Goal: Task Accomplishment & Management: Manage account settings

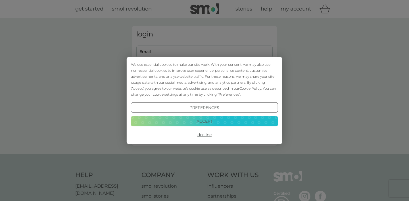
click at [202, 125] on button "Accept" at bounding box center [204, 121] width 147 height 10
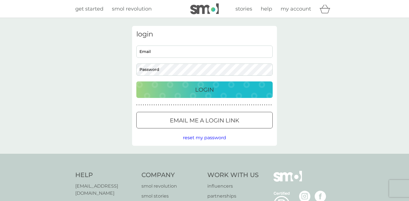
click at [185, 48] on input "Email" at bounding box center [204, 51] width 136 height 12
type input "[PERSON_NAME][EMAIL_ADDRESS][DOMAIN_NAME]"
click at [224, 93] on div "Login" at bounding box center [204, 89] width 125 height 9
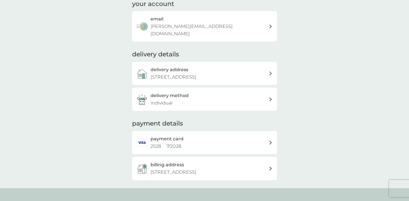
scroll to position [159, 0]
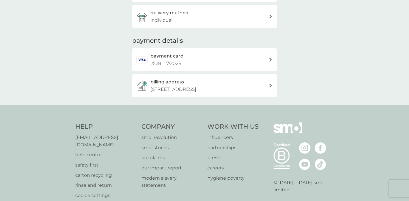
click at [268, 52] on div "payment card 2528 7 / 2028" at bounding box center [210, 59] width 118 height 14
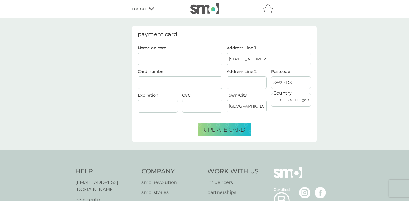
click at [167, 58] on input "Name on card" at bounding box center [180, 59] width 85 height 13
type input "[PERSON_NAME]"
click at [162, 79] on div at bounding box center [180, 82] width 85 height 13
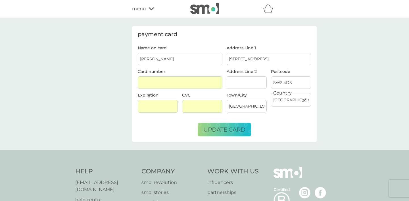
click at [254, 80] on input "Address Line 2" at bounding box center [247, 82] width 40 height 13
click at [231, 129] on span "update card" at bounding box center [225, 129] width 42 height 7
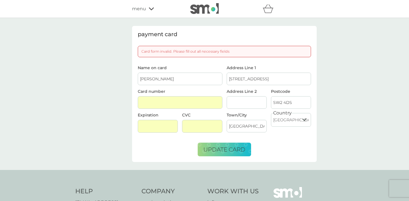
click at [226, 55] on div "Card form invalid. Please fill out all necessary fields" at bounding box center [224, 51] width 173 height 11
click at [165, 105] on div at bounding box center [180, 102] width 85 height 13
click at [150, 134] on div "Expiration" at bounding box center [158, 125] width 44 height 24
click at [368, 140] on div "payment card Card form invalid. Please fill out all necessary fields Name on ca…" at bounding box center [204, 94] width 409 height 152
click at [217, 140] on form "Name on card [PERSON_NAME] Card number Expiration CVC Address Line [GEOGRAPHIC_…" at bounding box center [224, 111] width 173 height 90
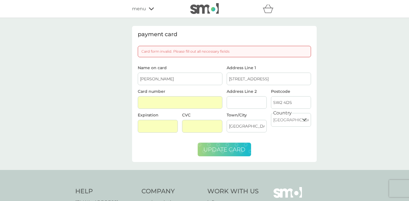
click at [223, 145] on button "update card" at bounding box center [224, 149] width 53 height 14
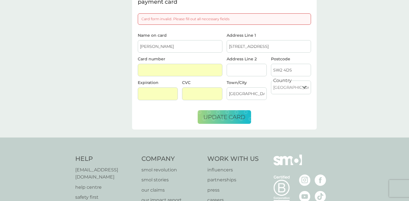
click at [156, 118] on form "Name on card [PERSON_NAME] Card number Expiration CVC Address Line [GEOGRAPHIC_…" at bounding box center [224, 78] width 173 height 90
click at [216, 113] on button "update card" at bounding box center [224, 117] width 53 height 14
click at [214, 117] on span "update card" at bounding box center [225, 116] width 42 height 7
click at [178, 53] on div "Name on card [PERSON_NAME] Card number Expiration CVC" at bounding box center [180, 68] width 89 height 71
